Goal: Information Seeking & Learning: Check status

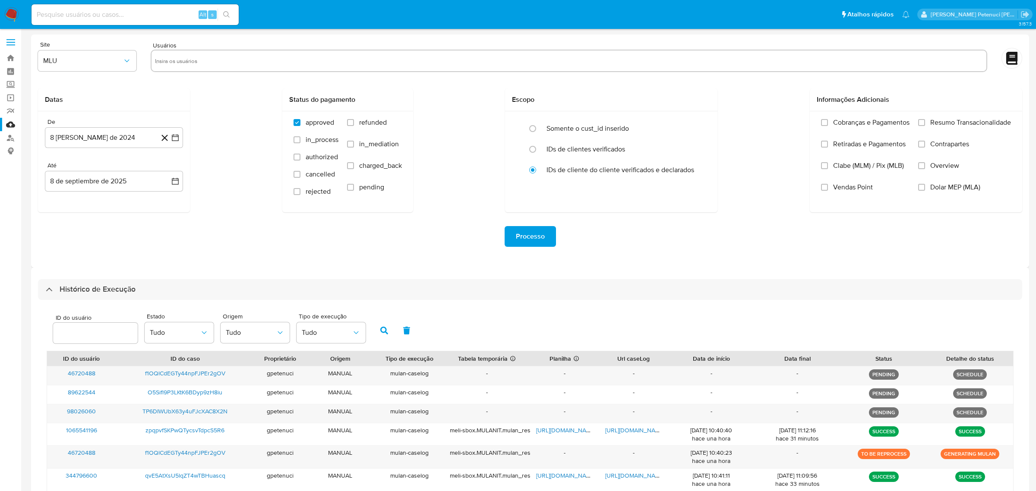
select select "10"
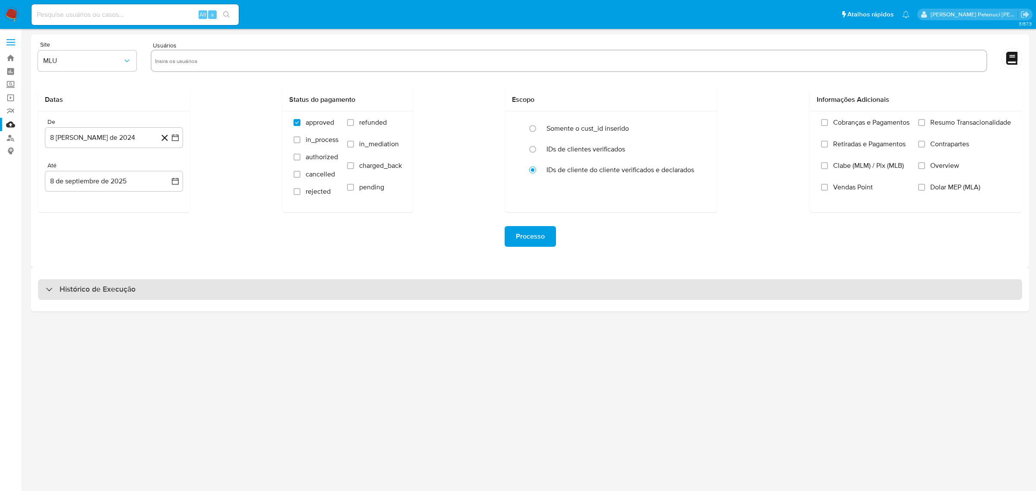
click at [98, 291] on h3 "Histórico de Execução" at bounding box center [98, 290] width 76 height 10
select select "10"
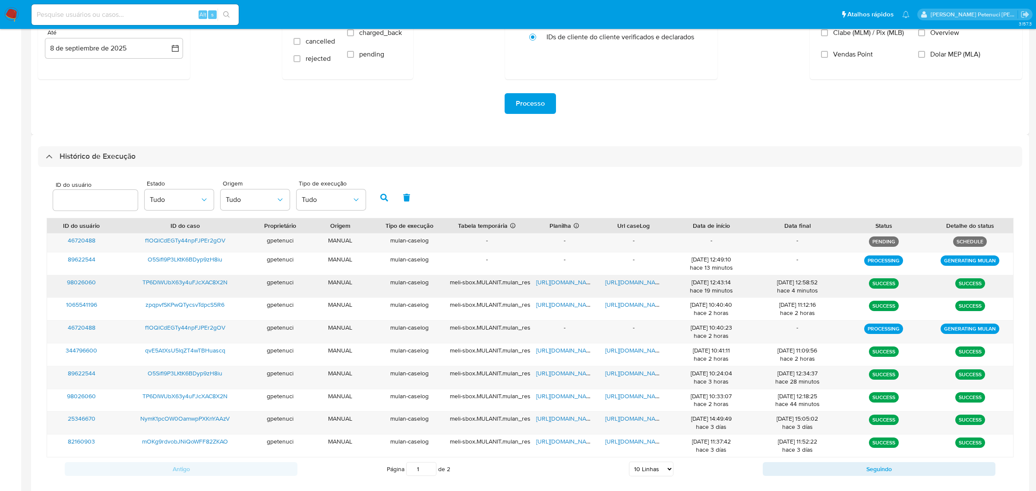
scroll to position [148, 0]
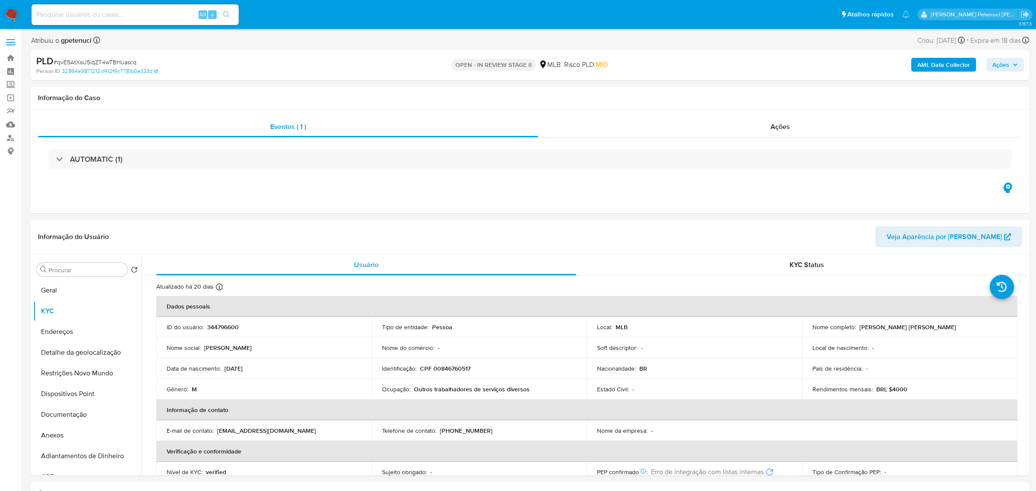
select select "10"
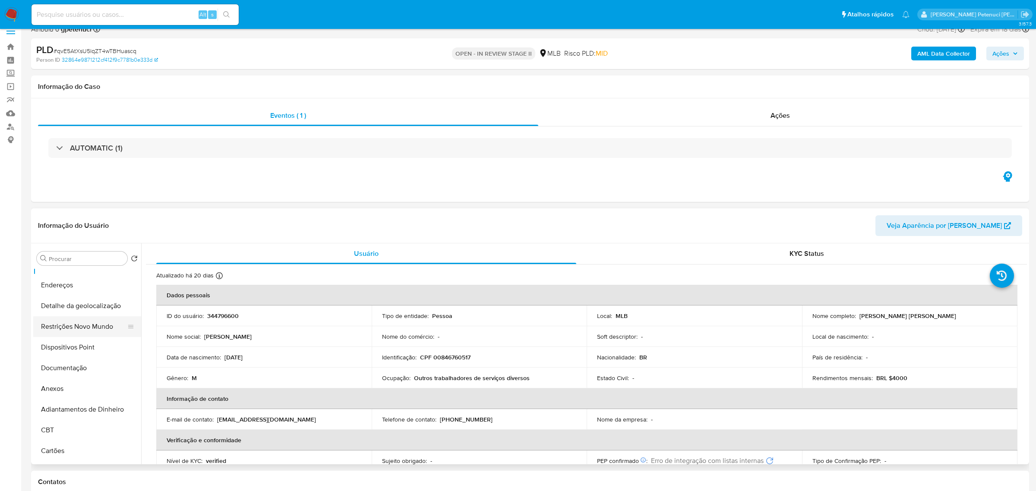
scroll to position [35, 0]
click at [85, 337] on button "Restrições Novo Mundo" at bounding box center [83, 327] width 101 height 21
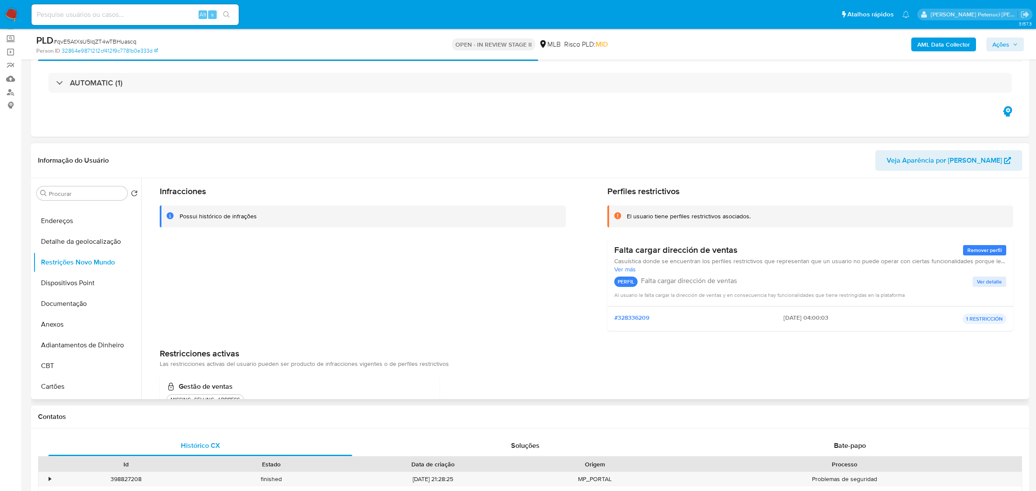
scroll to position [16, 0]
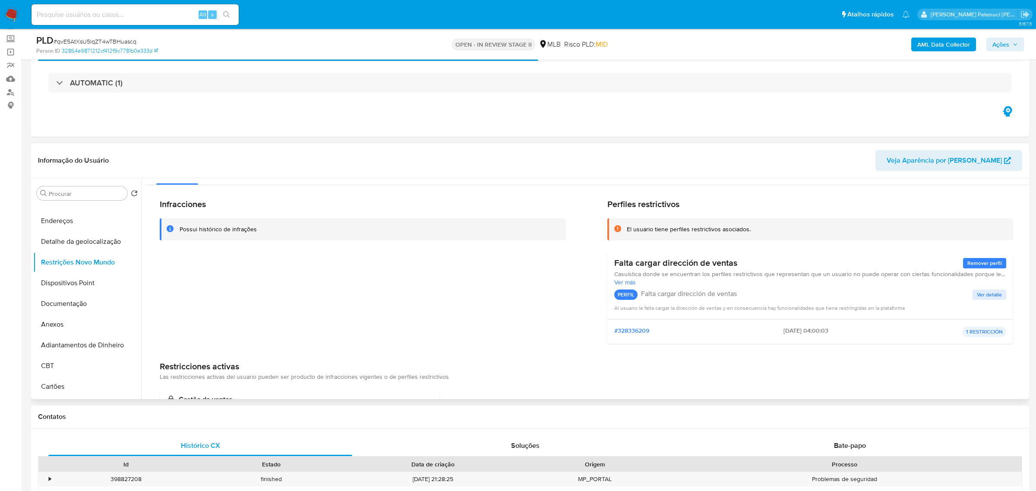
click at [622, 285] on span "Ver más" at bounding box center [810, 282] width 392 height 8
drag, startPoint x: 613, startPoint y: 264, endPoint x: 740, endPoint y: 263, distance: 126.5
click at [740, 263] on div "Falta cargar dirección de ventas Remover perfil" at bounding box center [810, 263] width 392 height 11
drag, startPoint x: 612, startPoint y: 274, endPoint x: 747, endPoint y: 281, distance: 135.3
click at [747, 281] on span "Casuística donde se encuentran los perfiles restrictivos que representan que un…" at bounding box center [810, 278] width 392 height 16
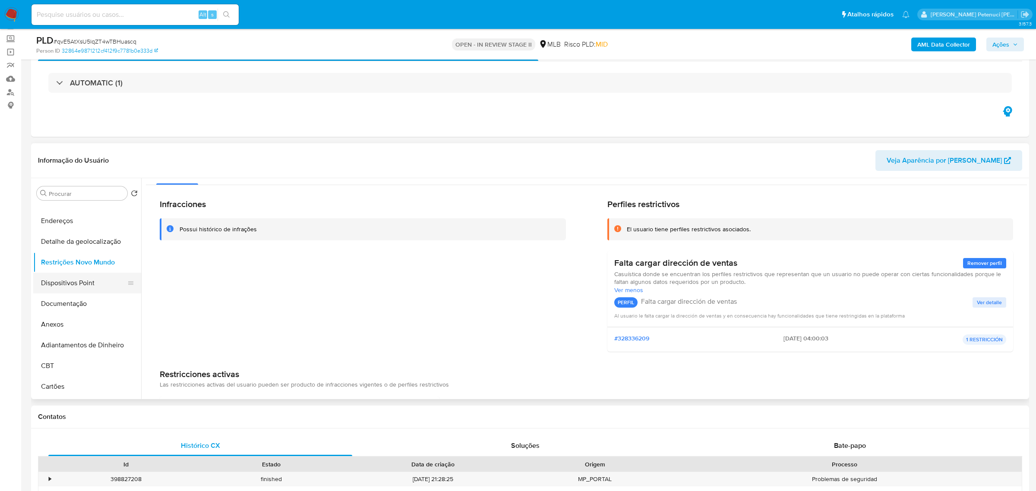
click at [60, 278] on button "Dispositivos Point" at bounding box center [83, 283] width 101 height 21
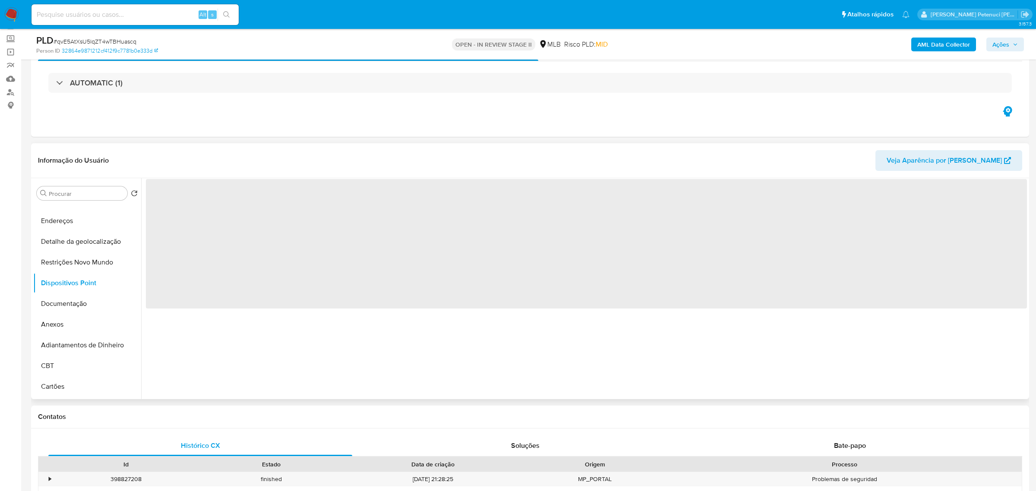
scroll to position [0, 0]
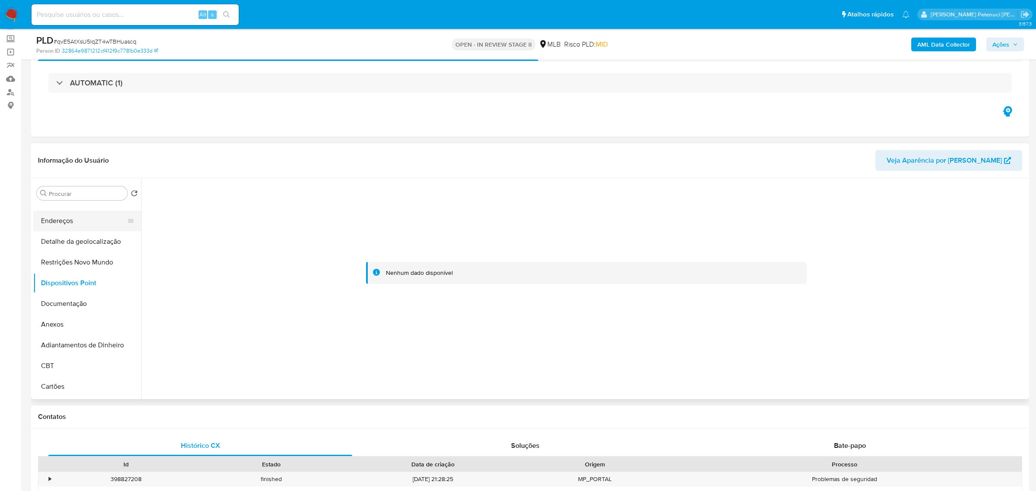
click at [66, 227] on button "Endereços" at bounding box center [83, 221] width 101 height 21
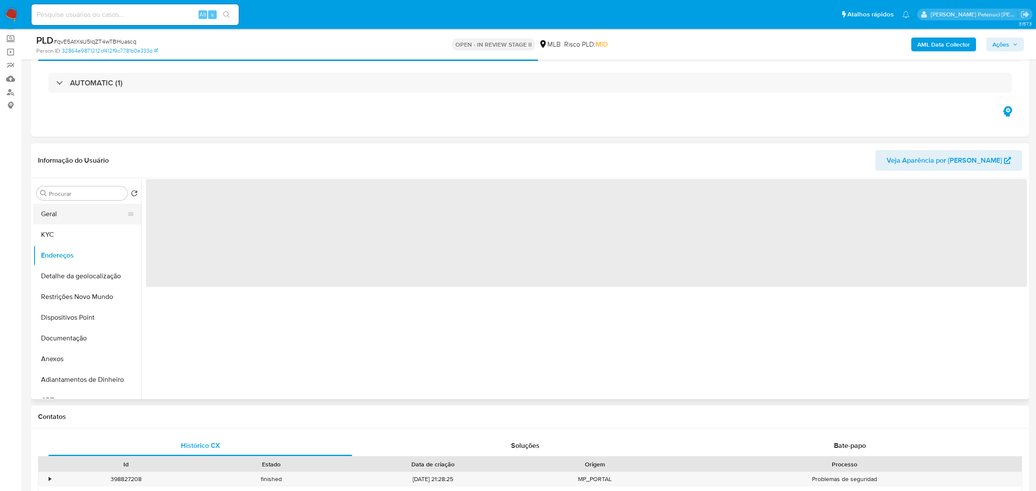
click at [66, 217] on button "Geral" at bounding box center [83, 214] width 101 height 21
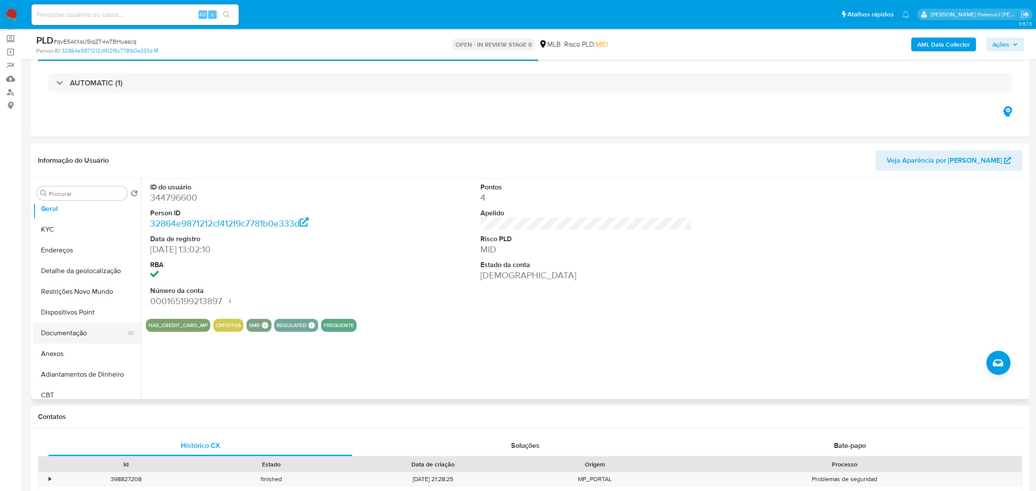
scroll to position [12, 0]
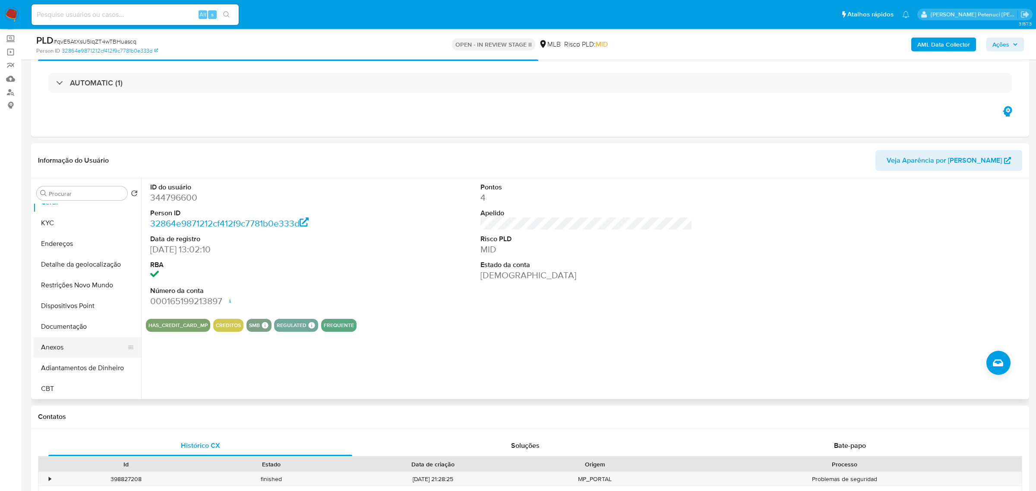
click at [70, 351] on button "Anexos" at bounding box center [83, 347] width 101 height 21
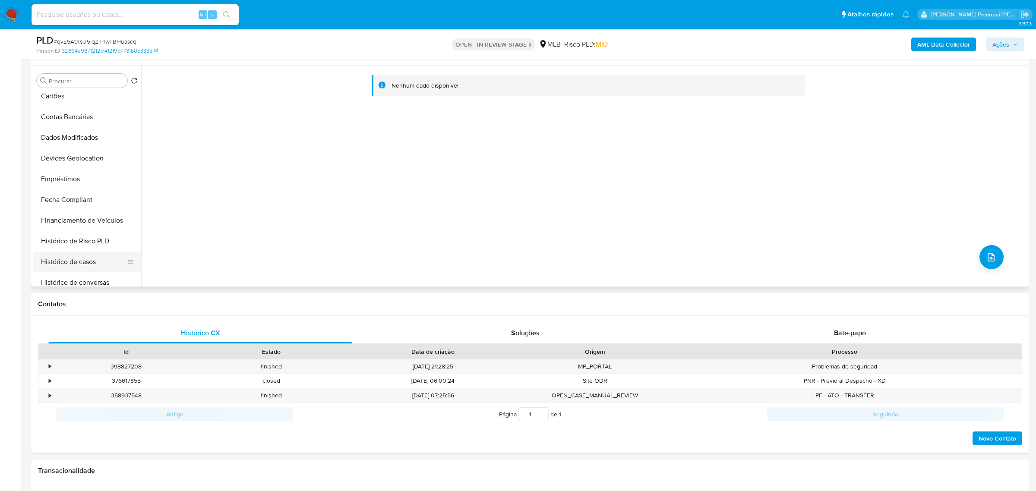
scroll to position [213, 0]
click at [95, 268] on button "Histórico de casos" at bounding box center [83, 261] width 101 height 21
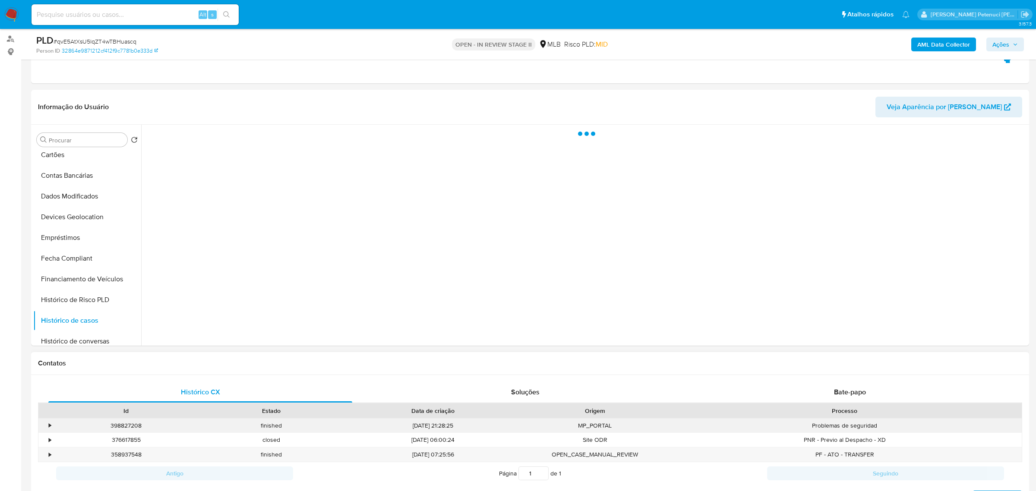
scroll to position [83, 0]
